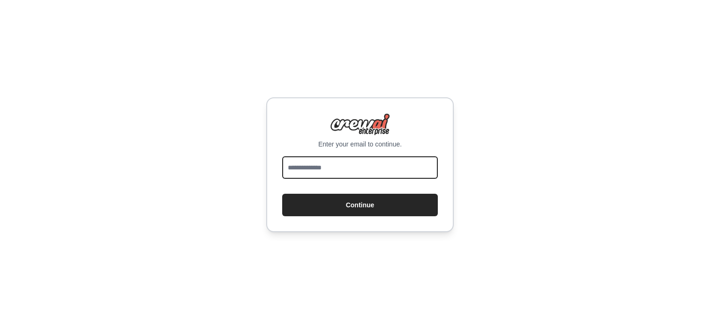
click at [392, 171] on input "email" at bounding box center [360, 168] width 156 height 22
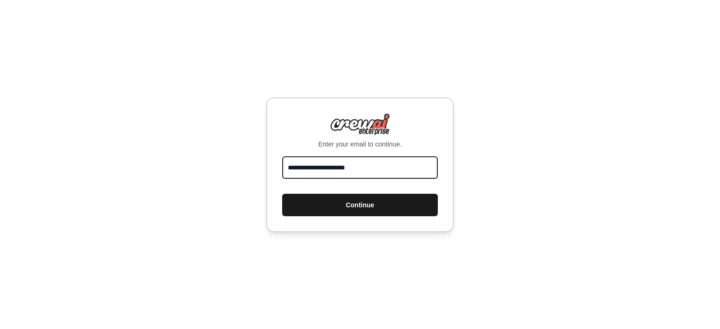
type input "**********"
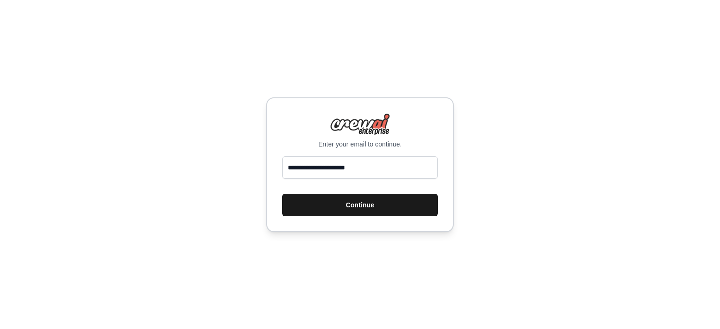
click at [377, 209] on button "Continue" at bounding box center [360, 205] width 156 height 22
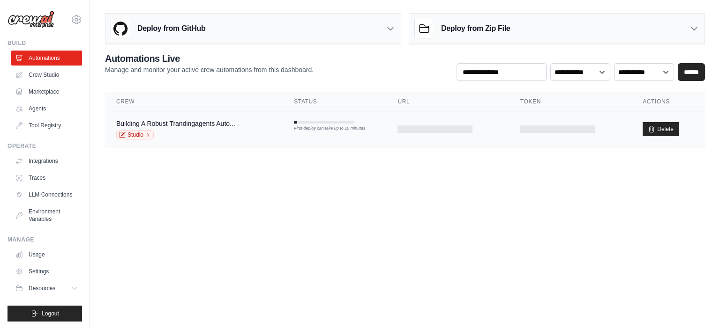
click at [391, 131] on td at bounding box center [447, 130] width 122 height 36
click at [174, 119] on div "Building A Robust Trandingagents Auto..." at bounding box center [175, 123] width 119 height 9
click at [132, 136] on link "Studio" at bounding box center [134, 134] width 37 height 9
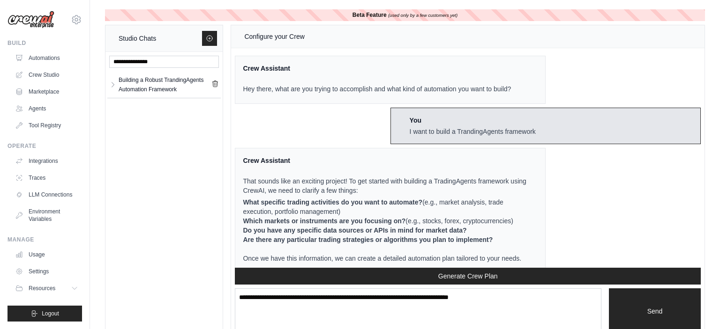
scroll to position [4893, 0]
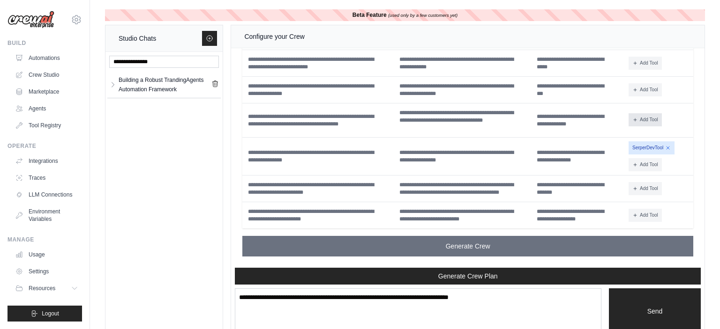
click at [647, 125] on button "Add Tool" at bounding box center [645, 119] width 33 height 13
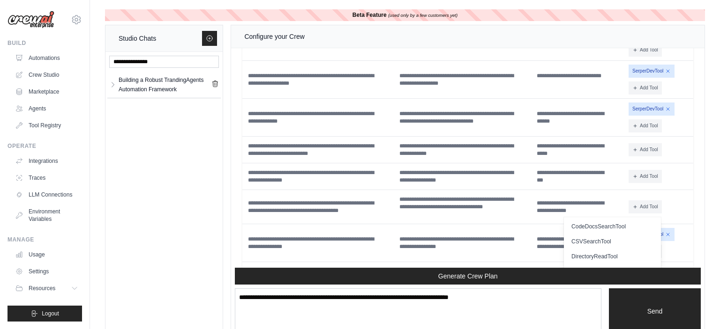
scroll to position [4724, 0]
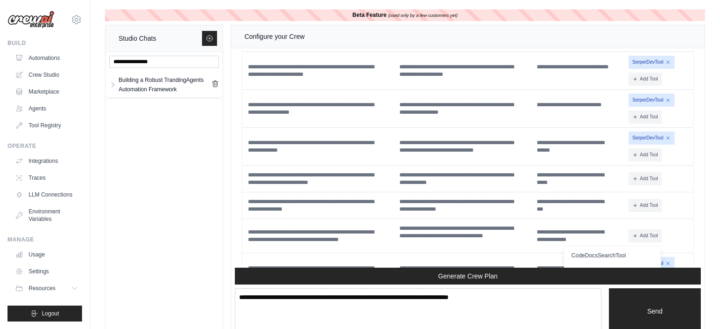
click at [178, 164] on div "Building a Robust TrandingAgents Automation Framework Building a Robus... **" at bounding box center [163, 194] width 117 height 285
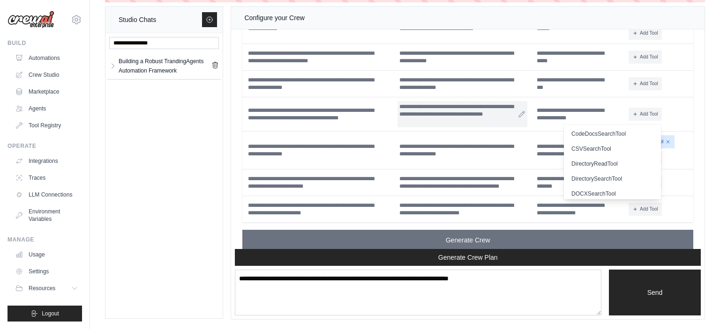
scroll to position [4893, 0]
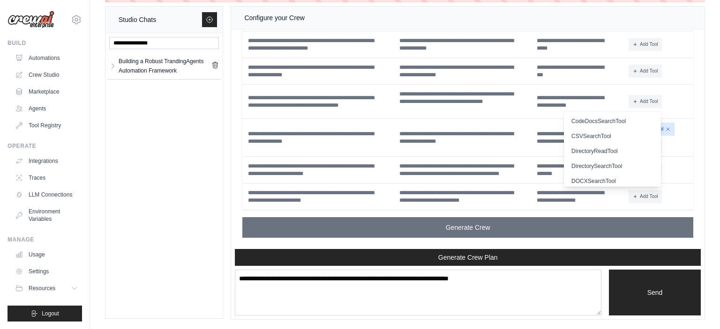
click at [475, 249] on div "Crew Assistant Hey there, what are you trying to accomplish and what kind of au…" at bounding box center [467, 140] width 473 height 220
click at [681, 156] on td "SerperDevTool Add Tool CodeDocsSearchTool" at bounding box center [659, 138] width 68 height 38
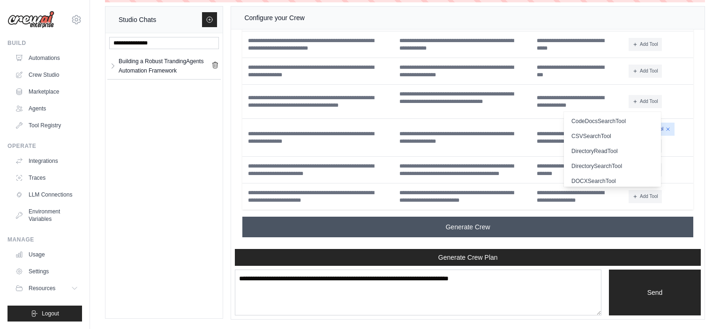
click at [489, 226] on span "Generate Crew" at bounding box center [468, 227] width 45 height 9
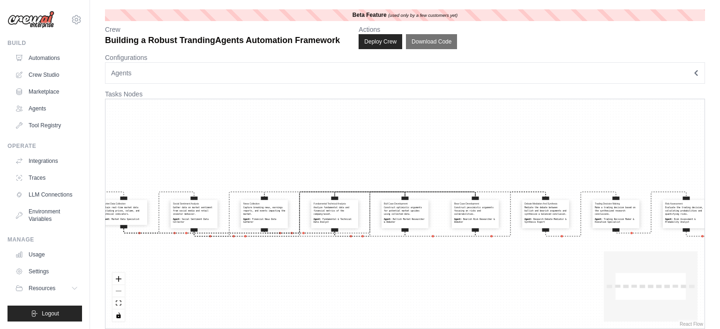
click at [683, 93] on p "Tasks Nodes" at bounding box center [405, 94] width 600 height 9
click at [438, 43] on button "Download Code" at bounding box center [432, 41] width 52 height 15
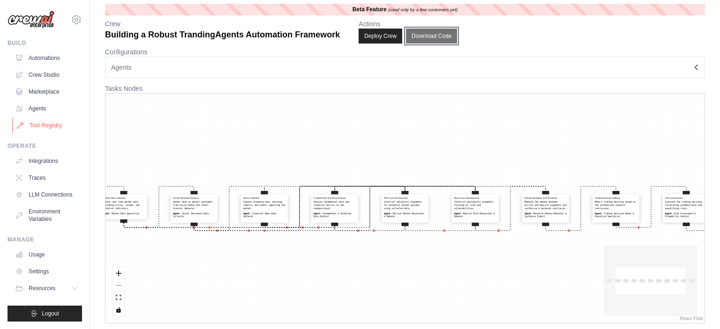
scroll to position [9, 0]
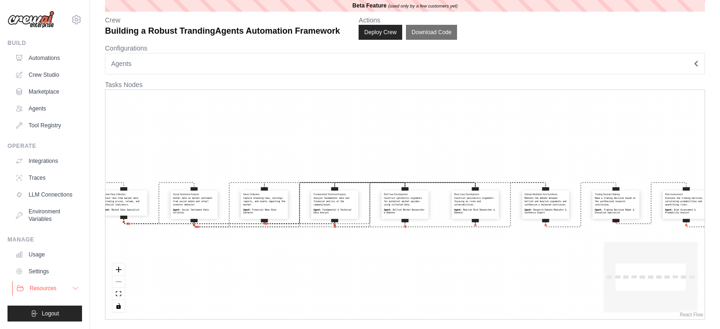
click at [75, 288] on icon at bounding box center [75, 288] width 7 height 7
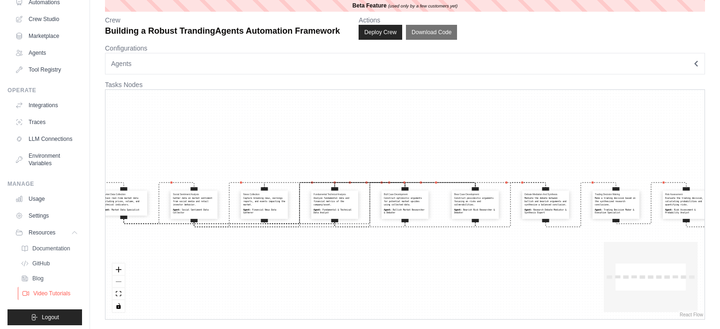
scroll to position [56, 0]
